Goal: Task Accomplishment & Management: Complete application form

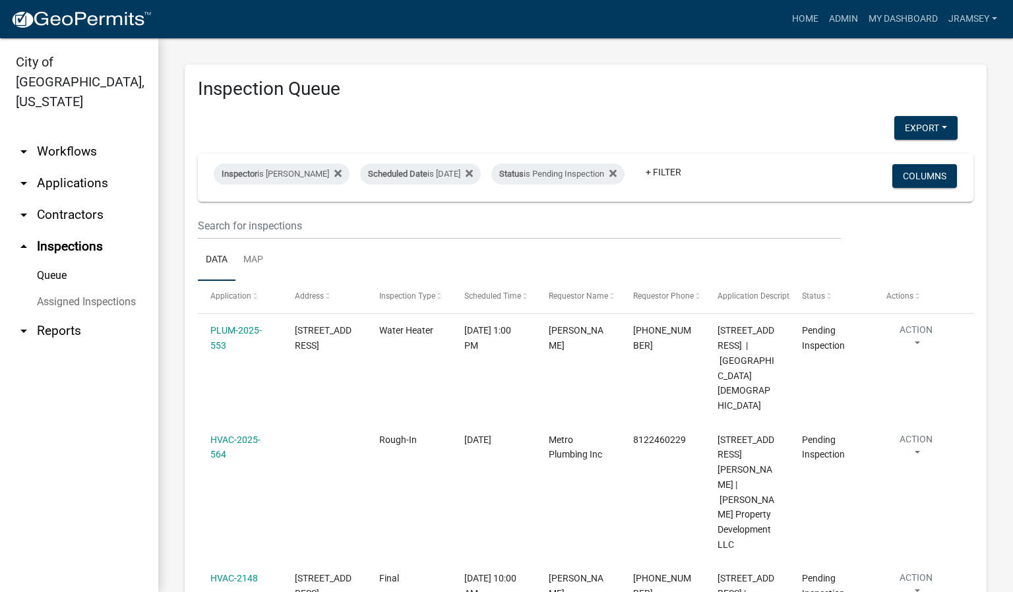
scroll to position [297, 0]
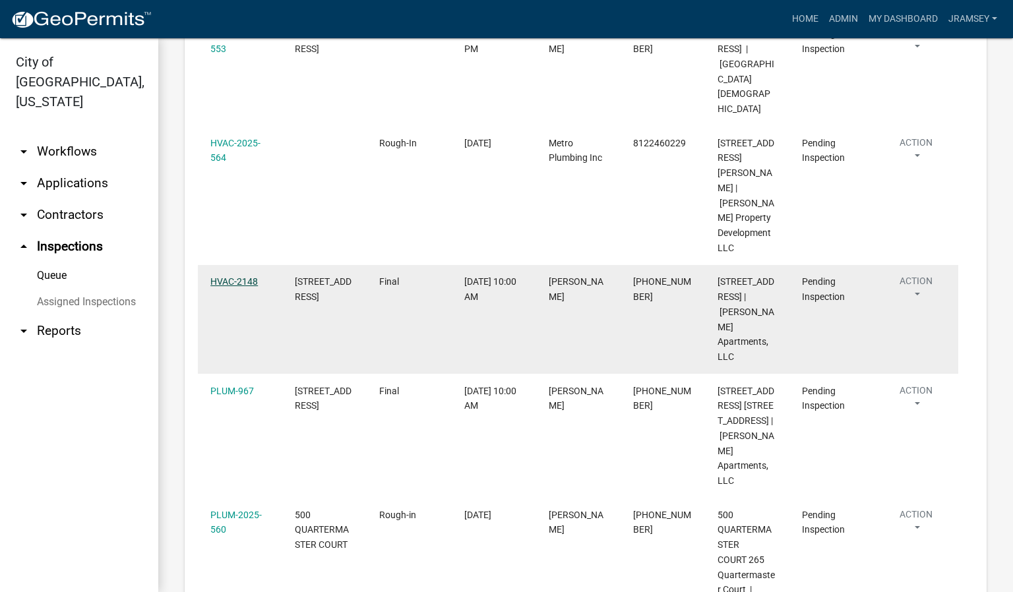
click at [232, 276] on link "HVAC-2148" at bounding box center [233, 281] width 47 height 11
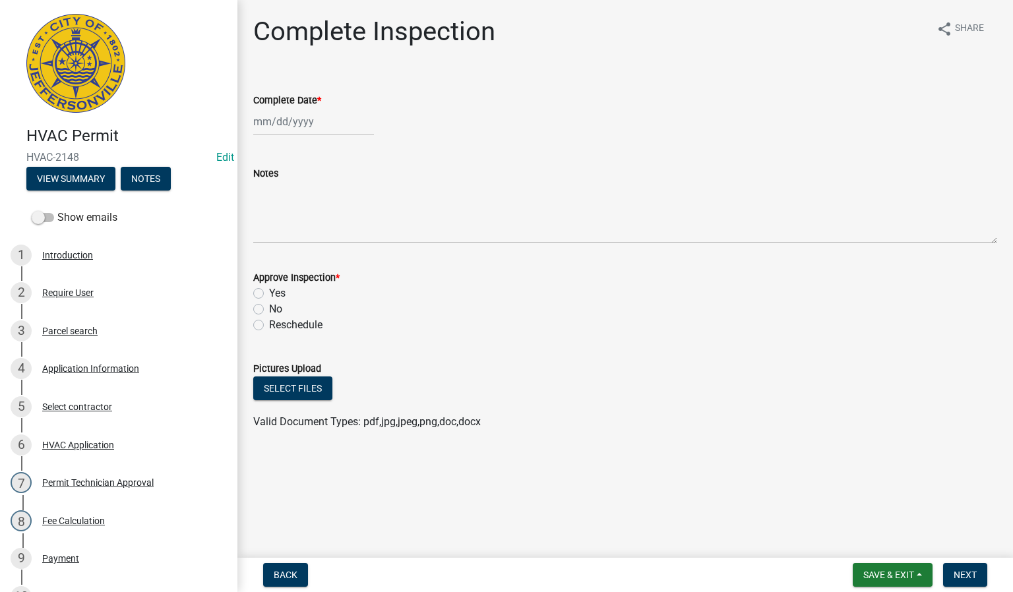
click at [278, 131] on div at bounding box center [313, 121] width 121 height 27
select select "10"
select select "2025"
click at [348, 212] on div "10" at bounding box center [350, 212] width 21 height 21
type input "[DATE]"
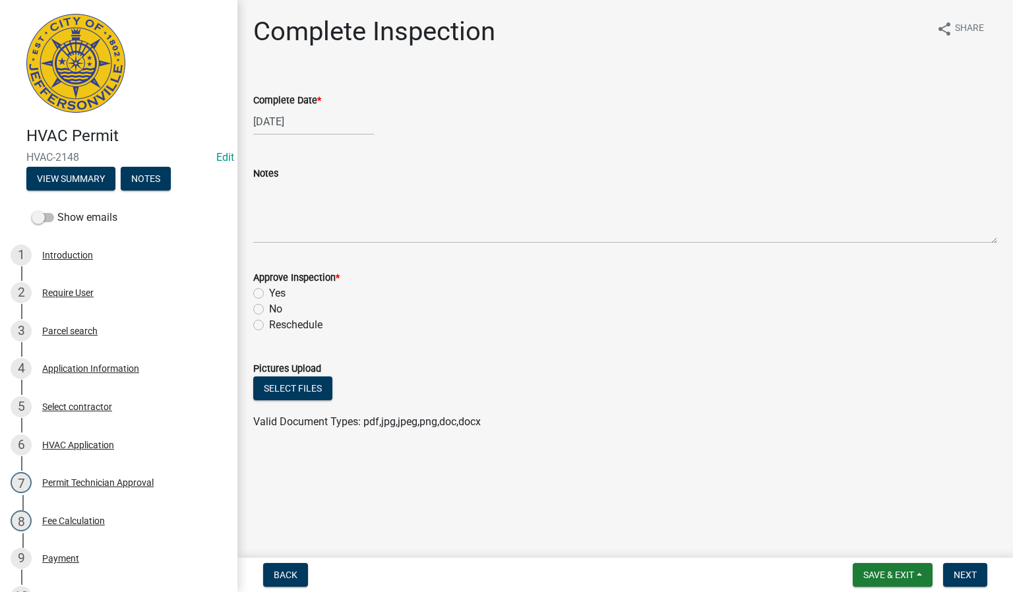
click at [269, 293] on label "Yes" at bounding box center [277, 293] width 16 height 16
click at [269, 293] on input "Yes" at bounding box center [273, 289] width 9 height 9
radio input "true"
click at [965, 576] on span "Next" at bounding box center [964, 575] width 23 height 11
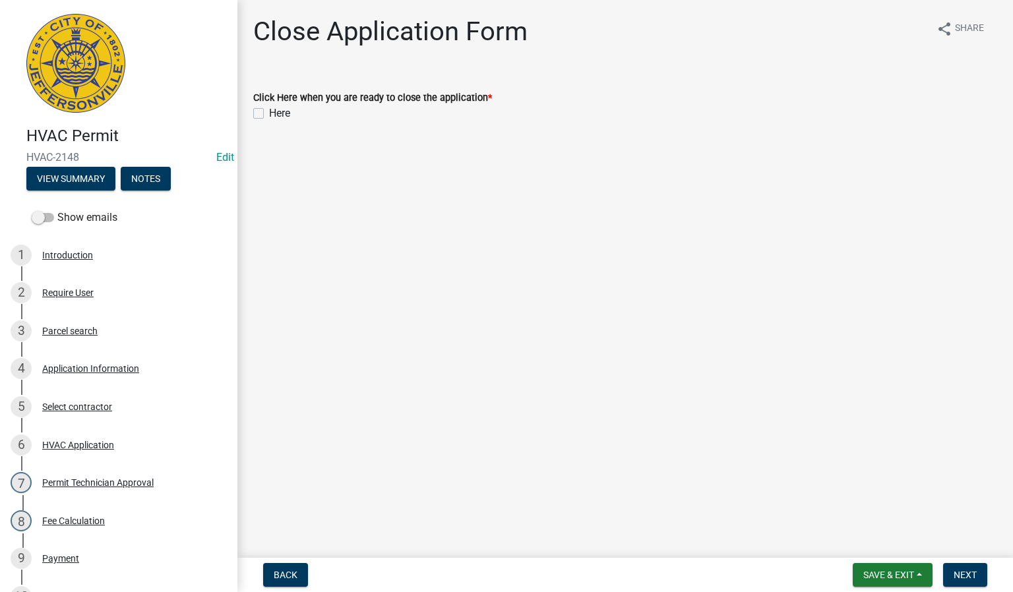
click at [269, 111] on label "Here" at bounding box center [279, 113] width 21 height 16
click at [269, 111] on input "Here" at bounding box center [273, 109] width 9 height 9
checkbox input "true"
click at [980, 576] on button "Next" at bounding box center [965, 575] width 44 height 24
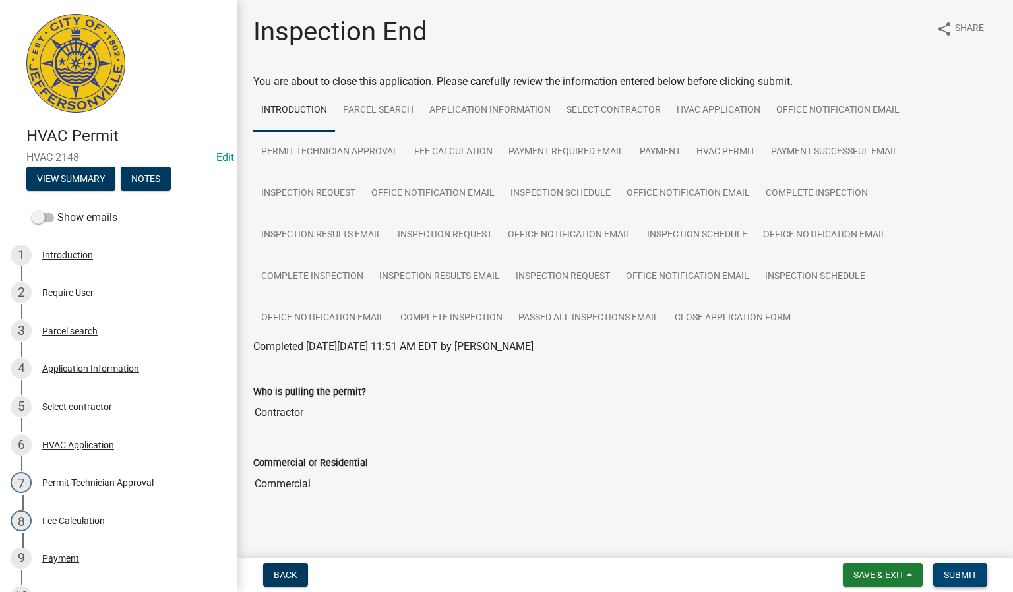
click at [948, 576] on span "Submit" at bounding box center [960, 575] width 33 height 11
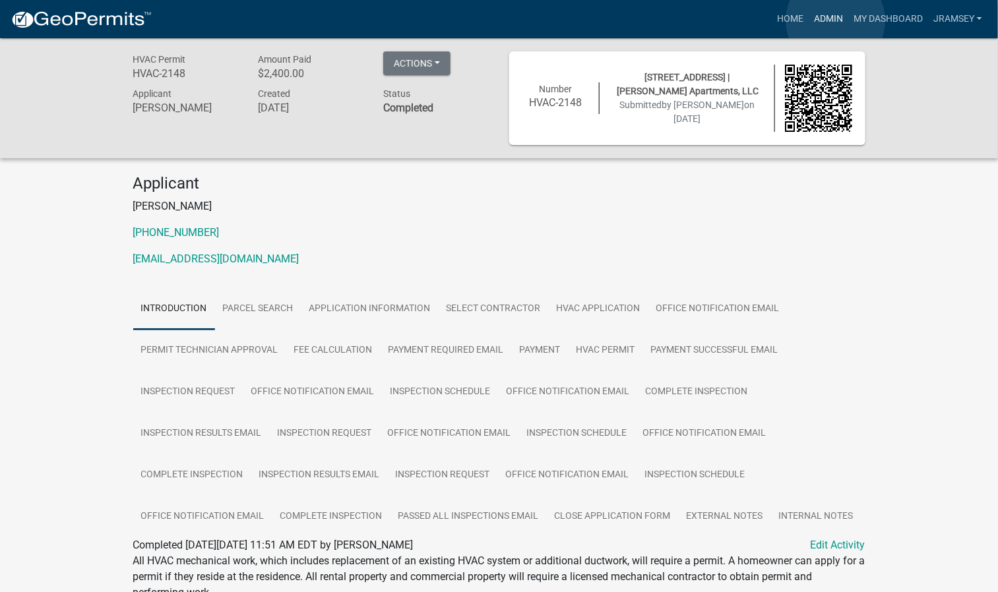
click at [835, 20] on link "Admin" at bounding box center [828, 19] width 40 height 25
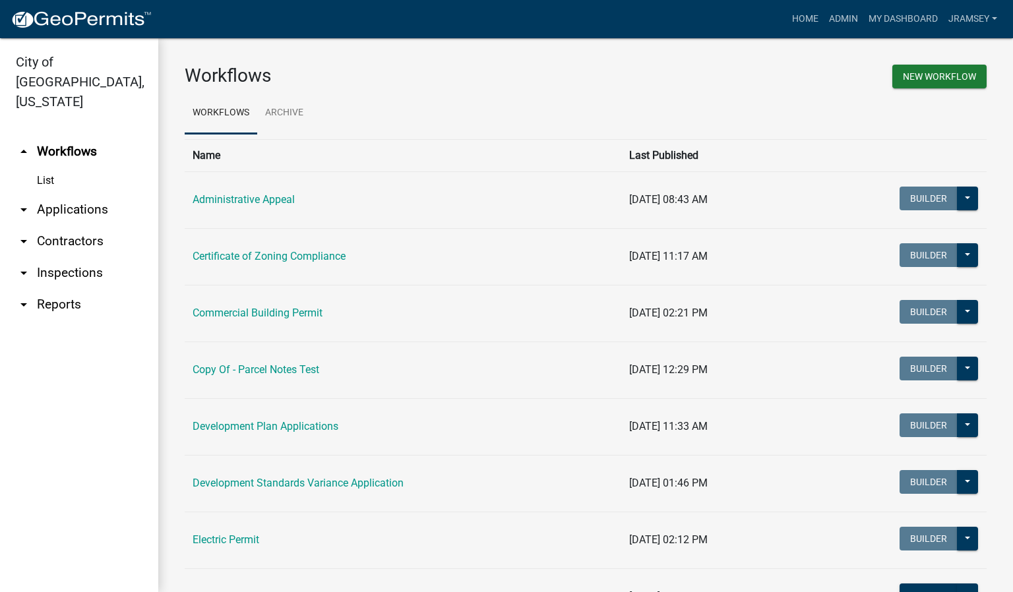
click at [74, 257] on link "arrow_drop_down Inspections" at bounding box center [79, 273] width 158 height 32
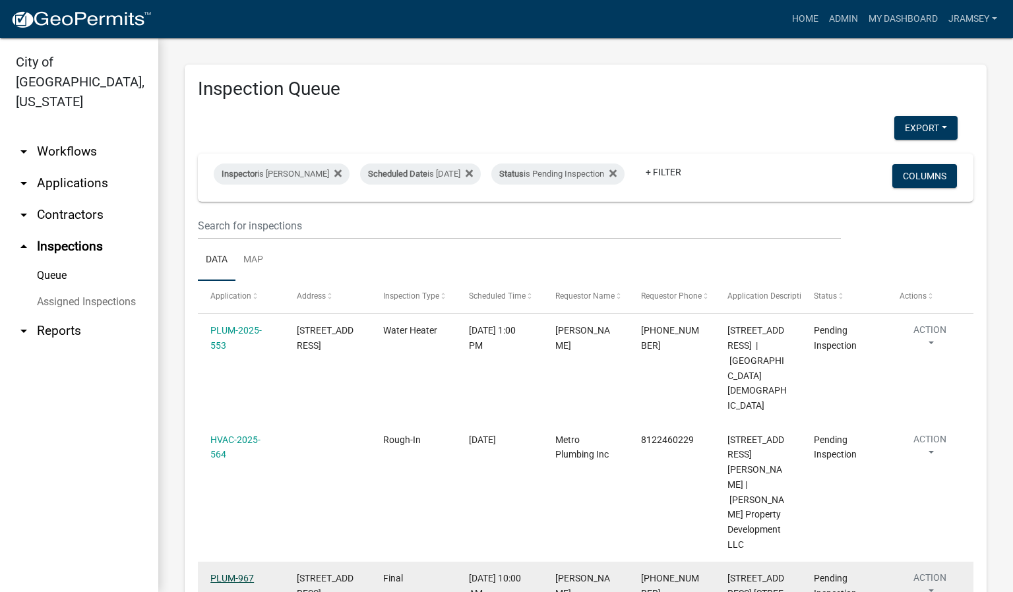
click at [229, 573] on link "PLUM-967" at bounding box center [232, 578] width 44 height 11
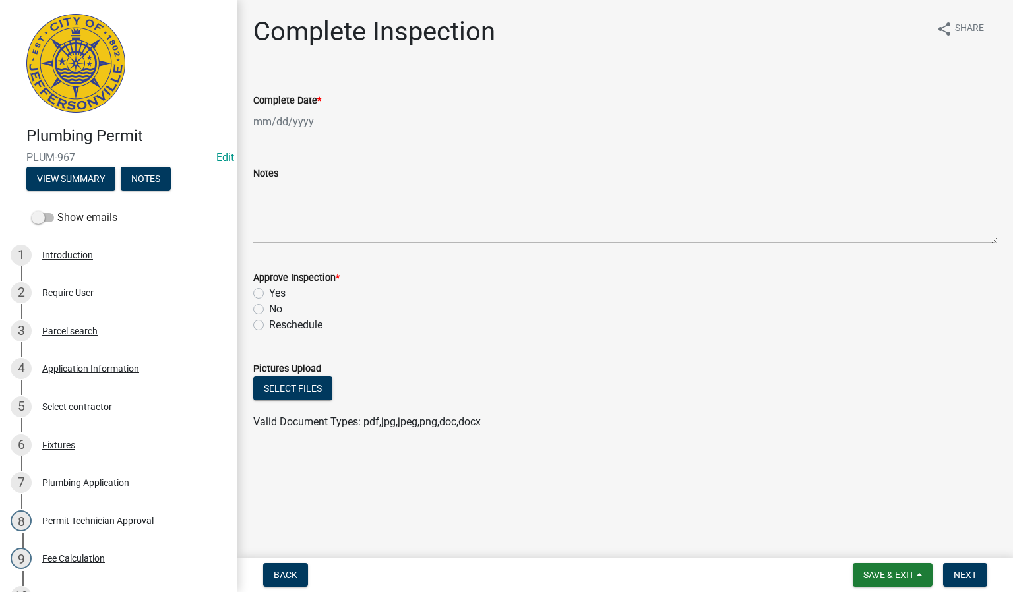
select select "10"
select select "2025"
click at [280, 125] on div "[PERSON_NAME] Feb Mar Apr [PERSON_NAME][DATE] Oct Nov [DATE] 1526 1527 1528 152…" at bounding box center [313, 121] width 121 height 27
click at [350, 216] on div "10" at bounding box center [350, 212] width 21 height 21
type input "[DATE]"
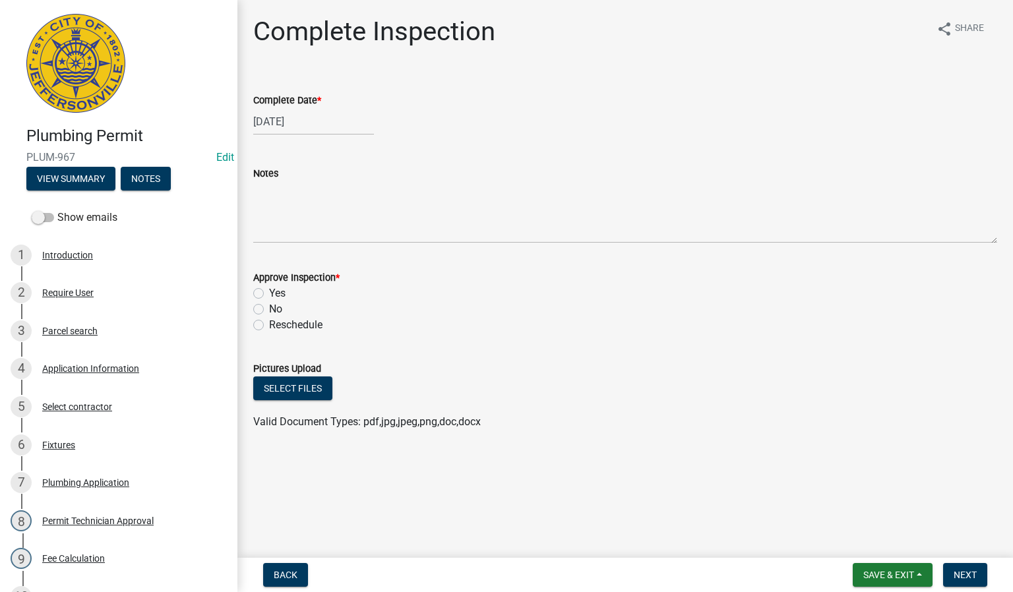
click at [269, 295] on label "Yes" at bounding box center [277, 293] width 16 height 16
click at [269, 294] on input "Yes" at bounding box center [273, 289] width 9 height 9
radio input "true"
click at [967, 572] on span "Next" at bounding box center [964, 575] width 23 height 11
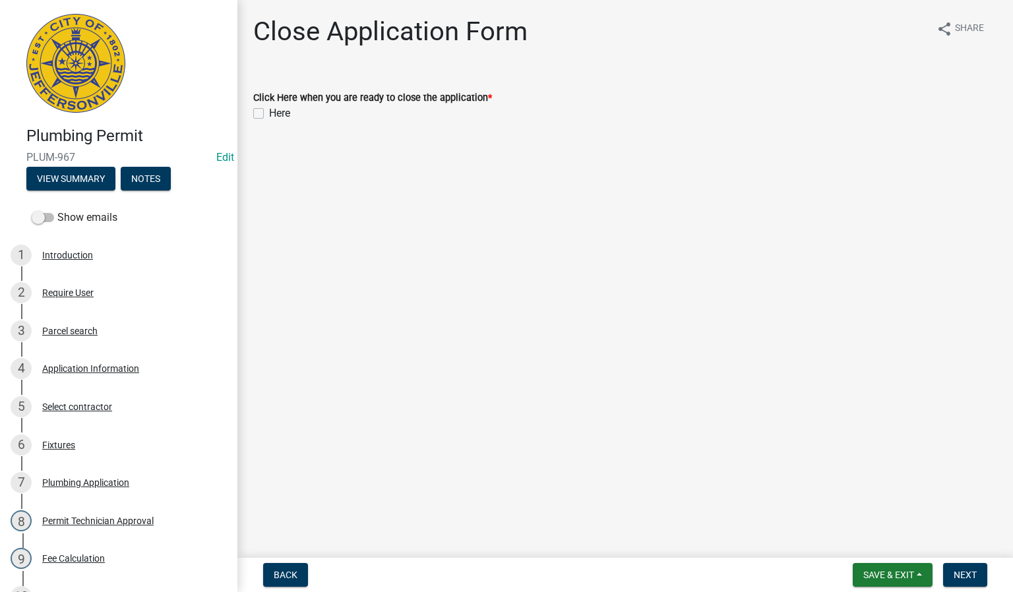
click at [269, 111] on label "Here" at bounding box center [279, 113] width 21 height 16
click at [269, 111] on input "Here" at bounding box center [273, 109] width 9 height 9
checkbox input "true"
click at [968, 574] on span "Next" at bounding box center [964, 575] width 23 height 11
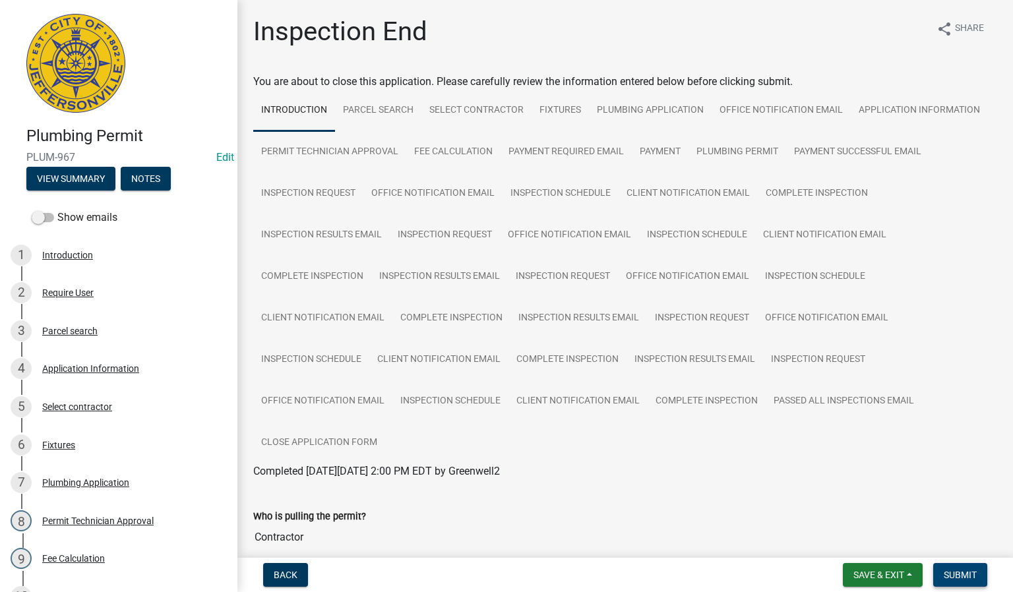
click at [949, 568] on button "Submit" at bounding box center [960, 575] width 54 height 24
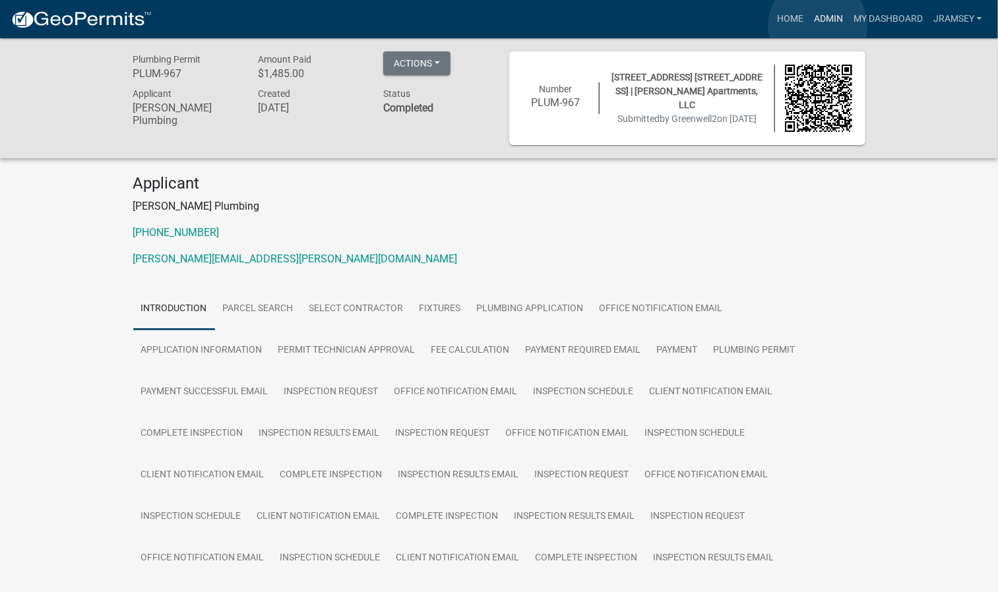
click at [818, 26] on link "Admin" at bounding box center [828, 19] width 40 height 25
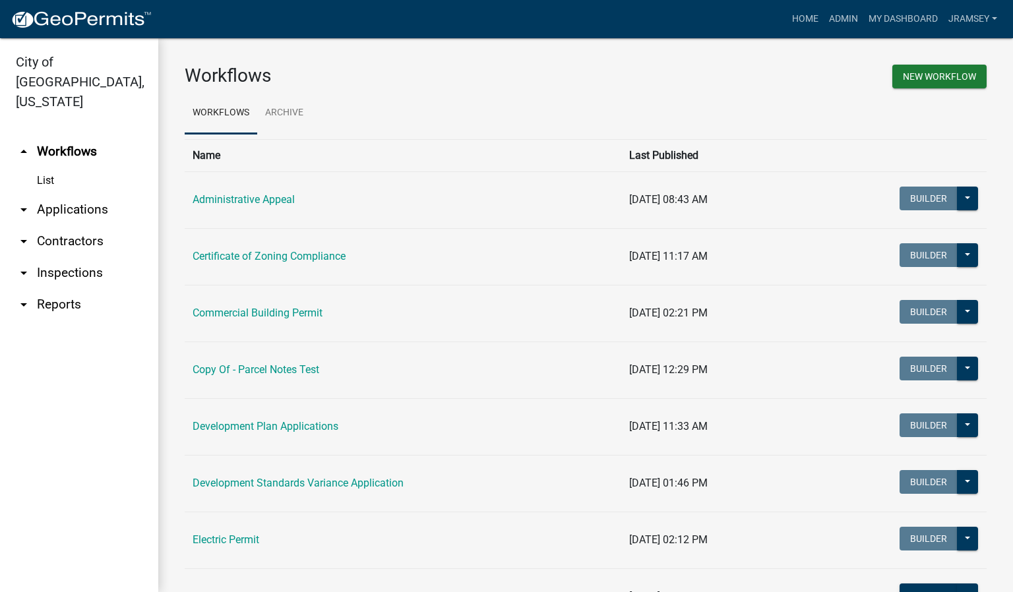
click at [67, 257] on link "arrow_drop_down Inspections" at bounding box center [79, 273] width 158 height 32
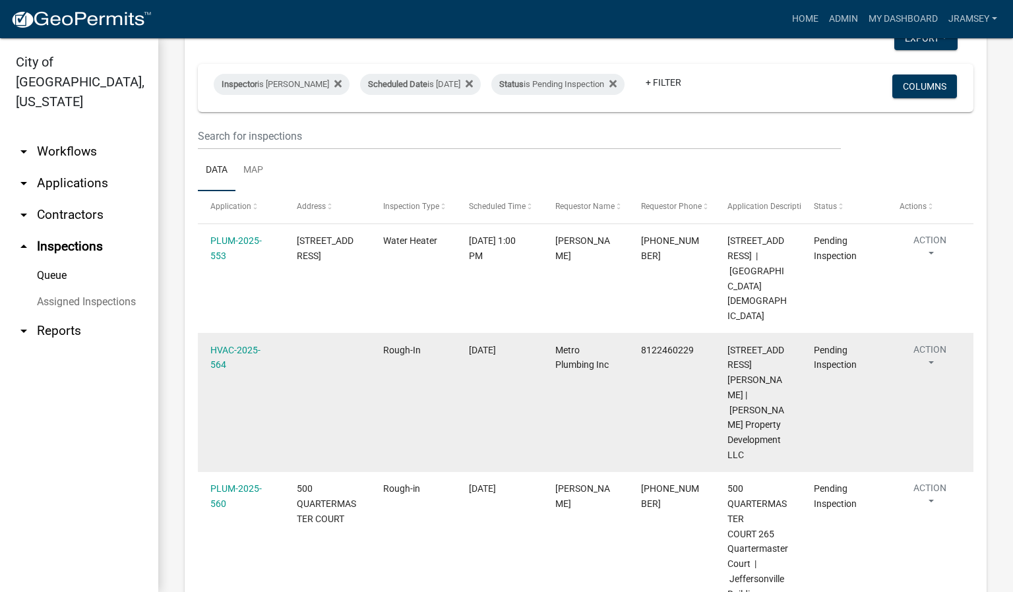
scroll to position [81, 0]
